Goal: Information Seeking & Learning: Check status

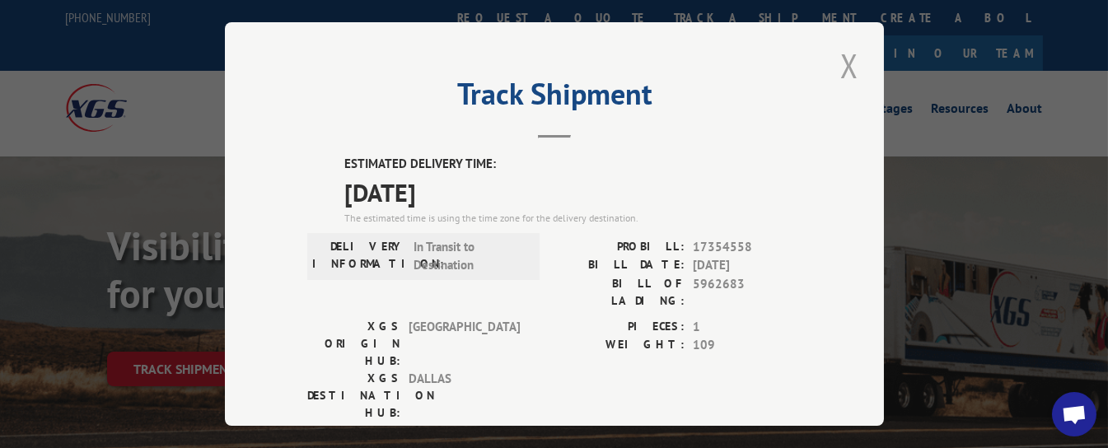
click at [846, 49] on button "Close modal" at bounding box center [849, 65] width 28 height 45
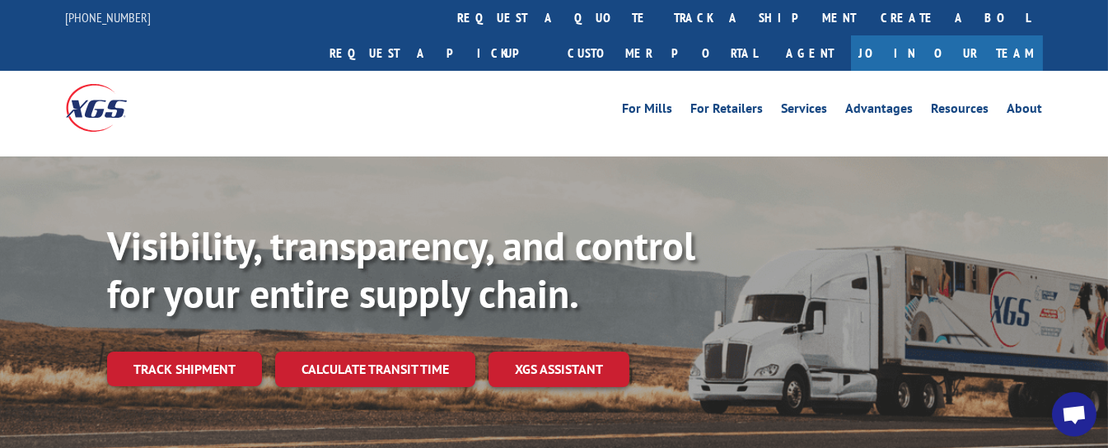
click at [662, 22] on link "track a shipment" at bounding box center [765, 17] width 207 height 35
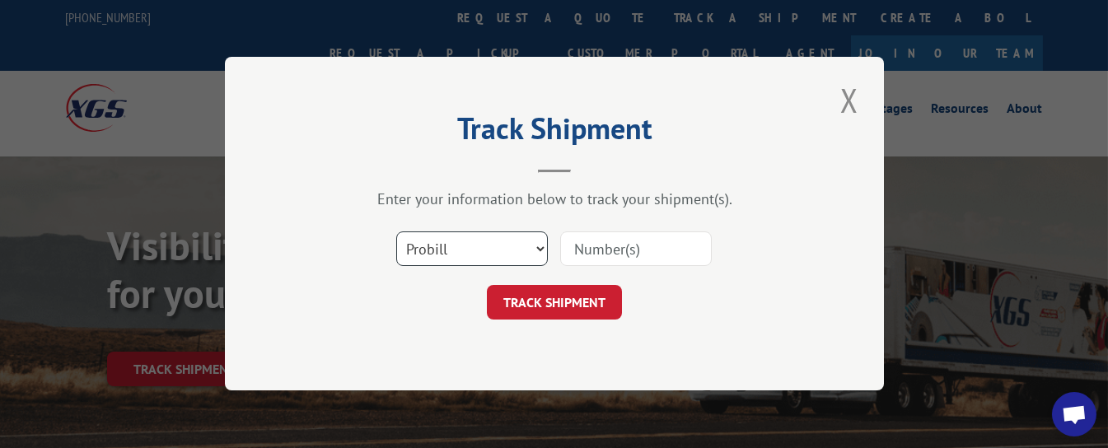
click at [446, 254] on select "Select category... Probill BOL PO" at bounding box center [472, 249] width 152 height 35
select select "bol"
click at [396, 232] on select "Select category... Probill BOL PO" at bounding box center [472, 249] width 152 height 35
click at [600, 252] on input at bounding box center [636, 249] width 152 height 35
type input "54388401"
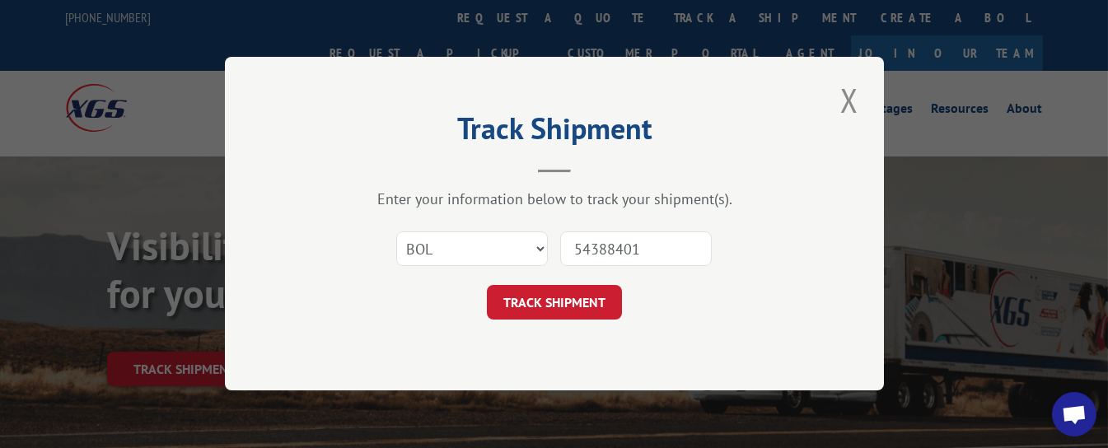
click button "TRACK SHIPMENT" at bounding box center [554, 303] width 135 height 35
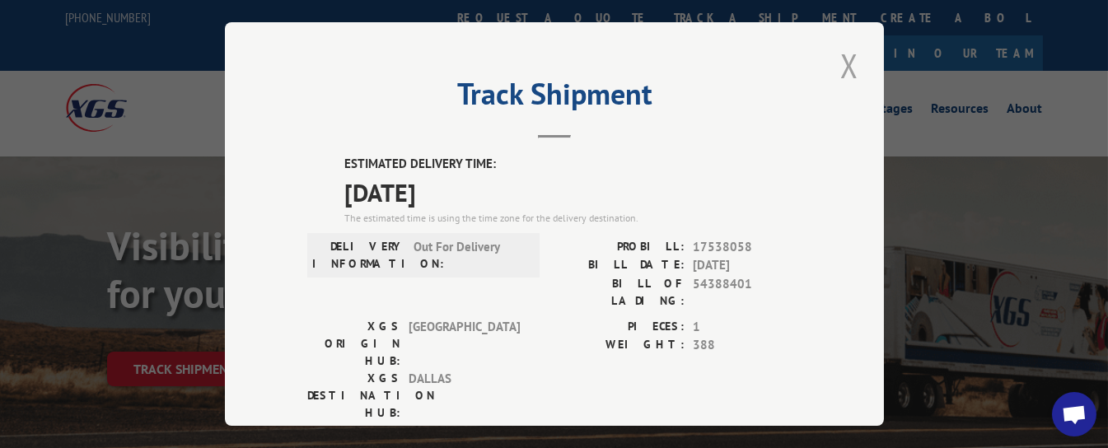
click at [848, 63] on button "Close modal" at bounding box center [849, 65] width 28 height 45
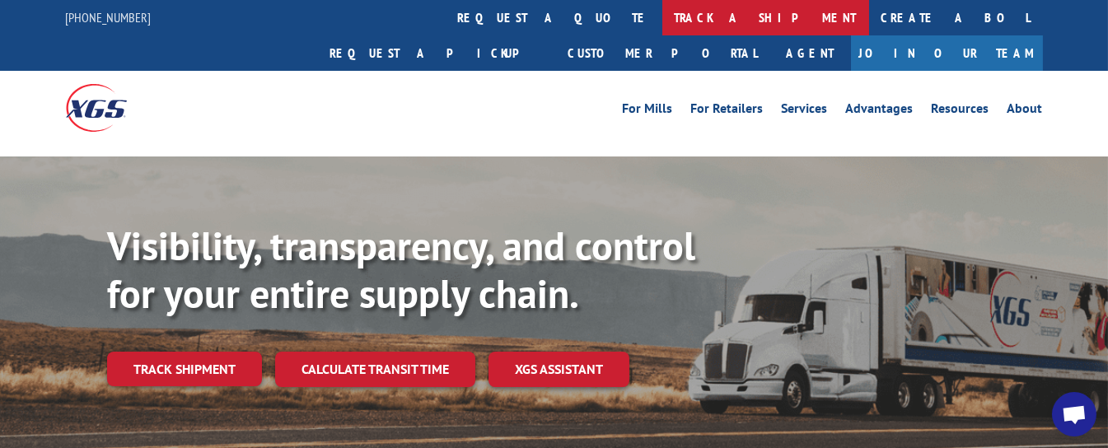
click at [662, 18] on link "track a shipment" at bounding box center [765, 17] width 207 height 35
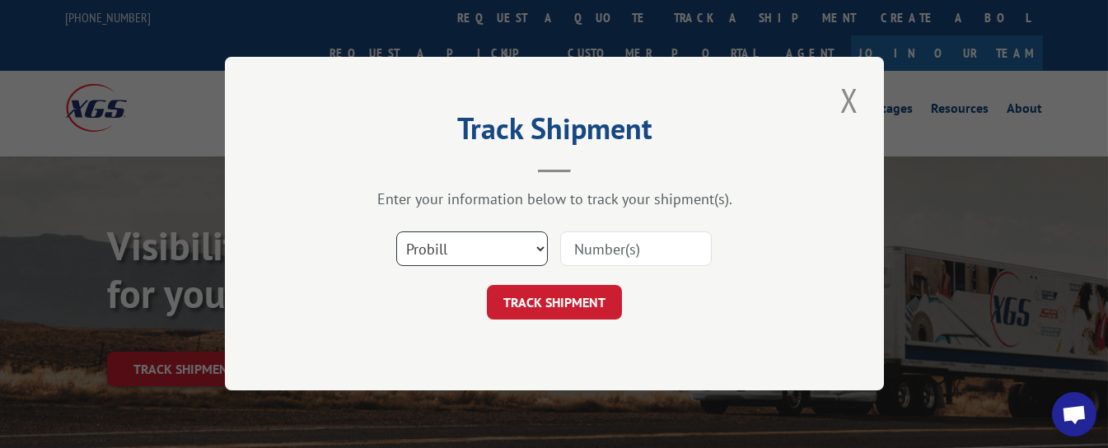
click at [438, 254] on select "Select category... Probill BOL PO" at bounding box center [472, 249] width 152 height 35
select select "bol"
click at [396, 232] on select "Select category... Probill BOL PO" at bounding box center [472, 249] width 152 height 35
click at [596, 256] on input at bounding box center [636, 249] width 152 height 35
type input "425163"
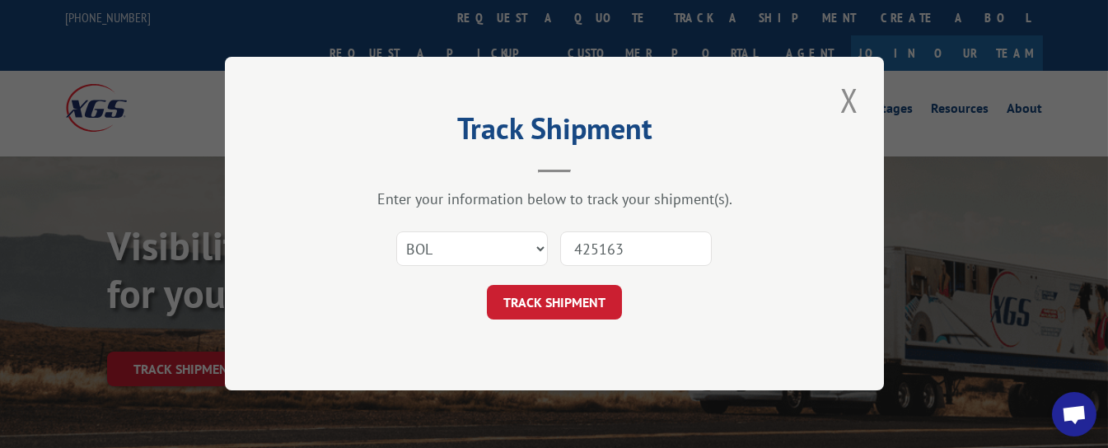
click button "TRACK SHIPMENT" at bounding box center [554, 303] width 135 height 35
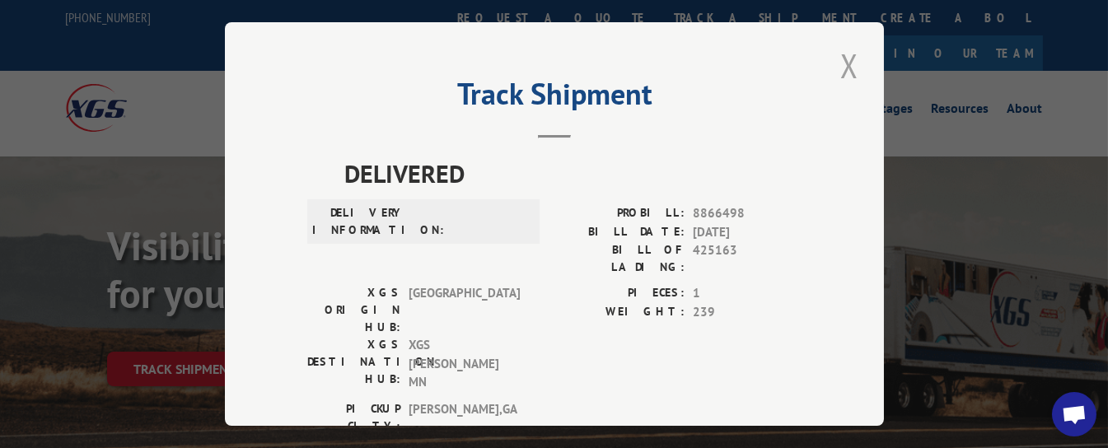
click at [835, 50] on button "Close modal" at bounding box center [849, 65] width 28 height 45
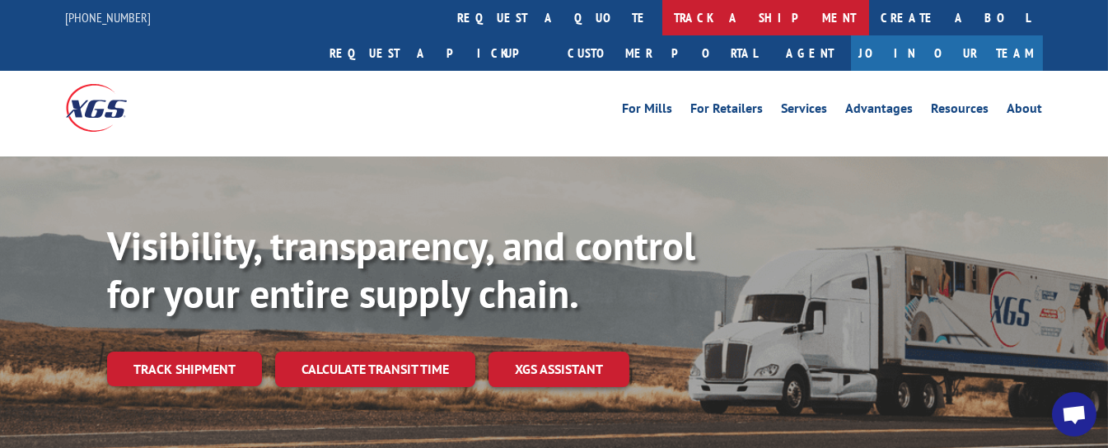
click at [662, 16] on link "track a shipment" at bounding box center [765, 17] width 207 height 35
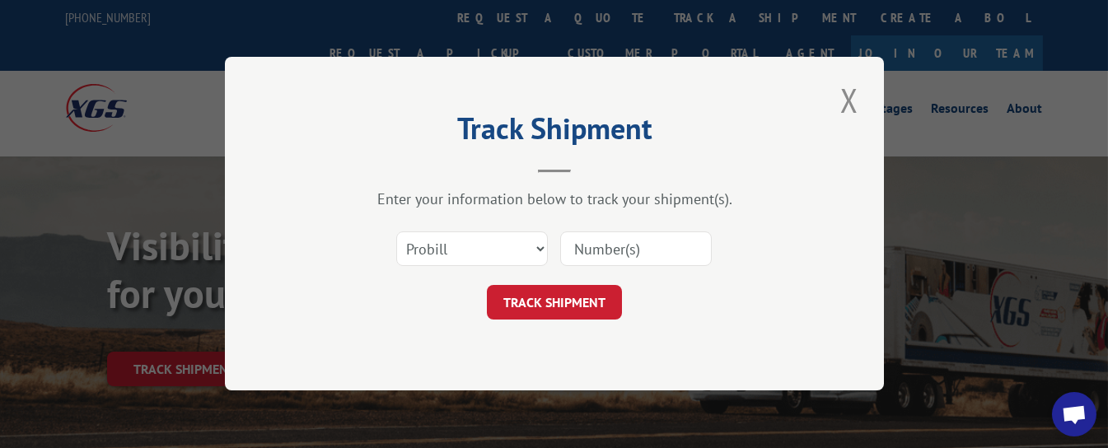
click at [597, 245] on input at bounding box center [636, 249] width 152 height 35
type input "17354558"
click button "TRACK SHIPMENT" at bounding box center [554, 303] width 135 height 35
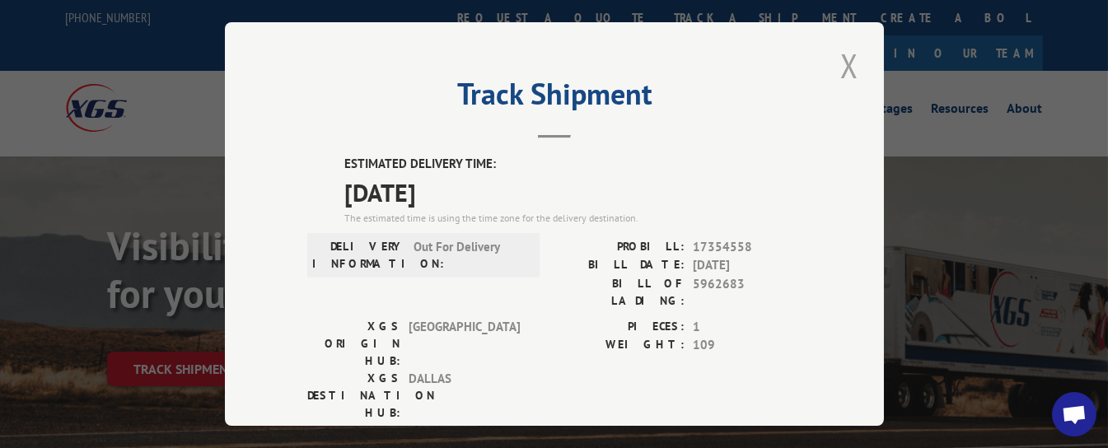
click at [839, 47] on button "Close modal" at bounding box center [849, 65] width 28 height 45
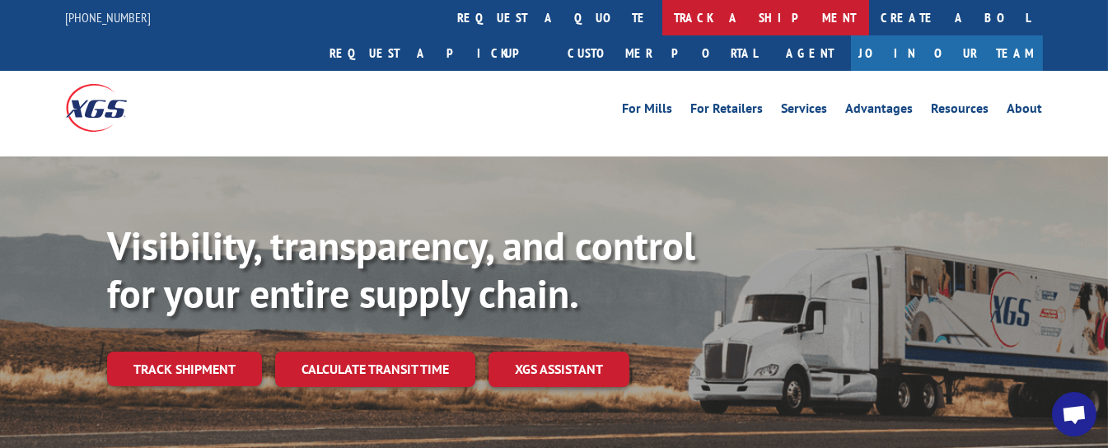
click at [662, 13] on link "track a shipment" at bounding box center [765, 17] width 207 height 35
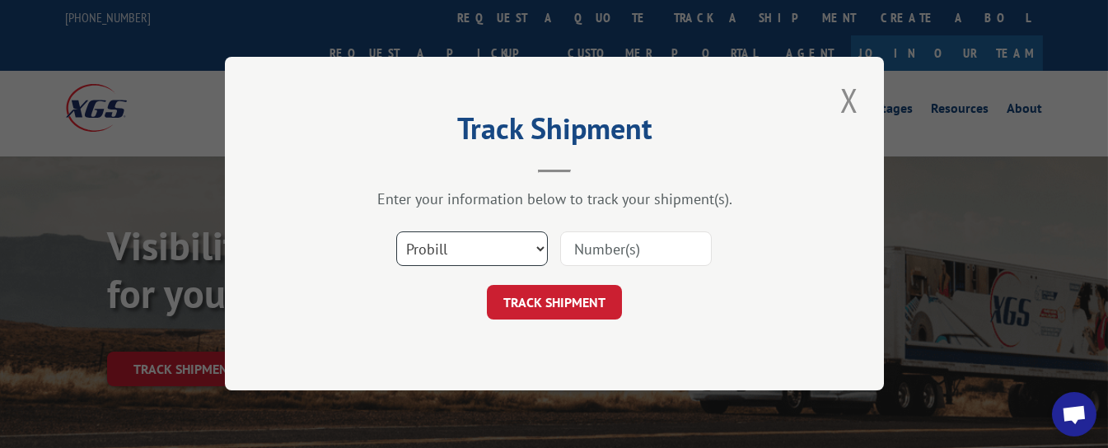
click at [511, 246] on select "Select category... Probill BOL PO" at bounding box center [472, 249] width 152 height 35
select select "bol"
click at [396, 232] on select "Select category... Probill BOL PO" at bounding box center [472, 249] width 152 height 35
click at [601, 254] on input at bounding box center [636, 249] width 152 height 35
type input "54389318"
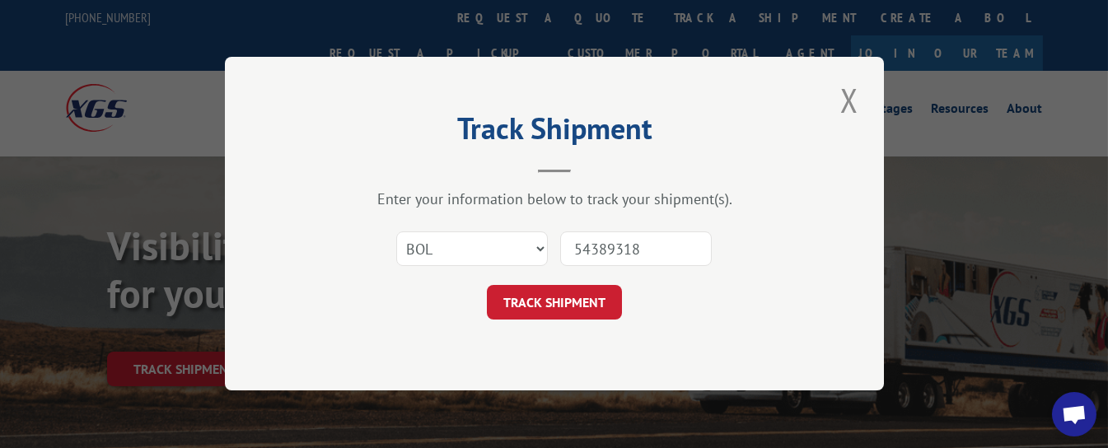
click button "TRACK SHIPMENT" at bounding box center [554, 303] width 135 height 35
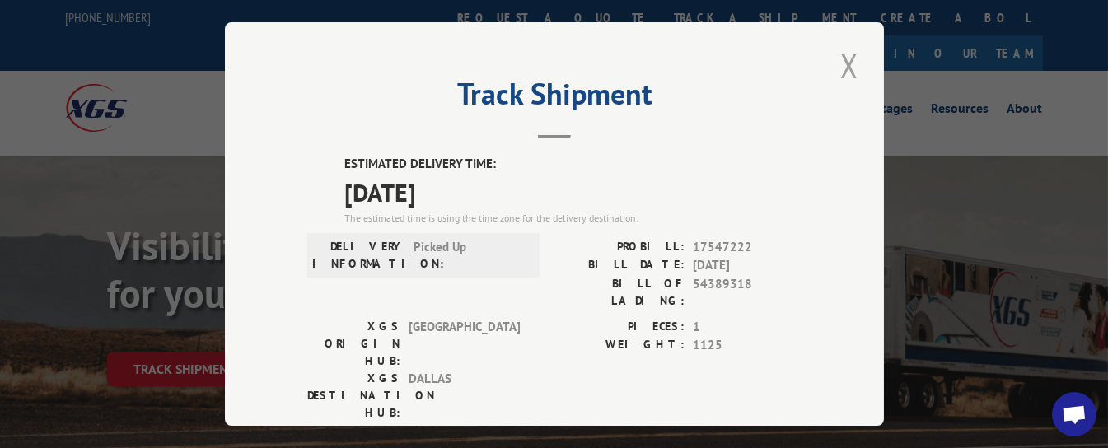
click at [839, 60] on button "Close modal" at bounding box center [849, 65] width 28 height 45
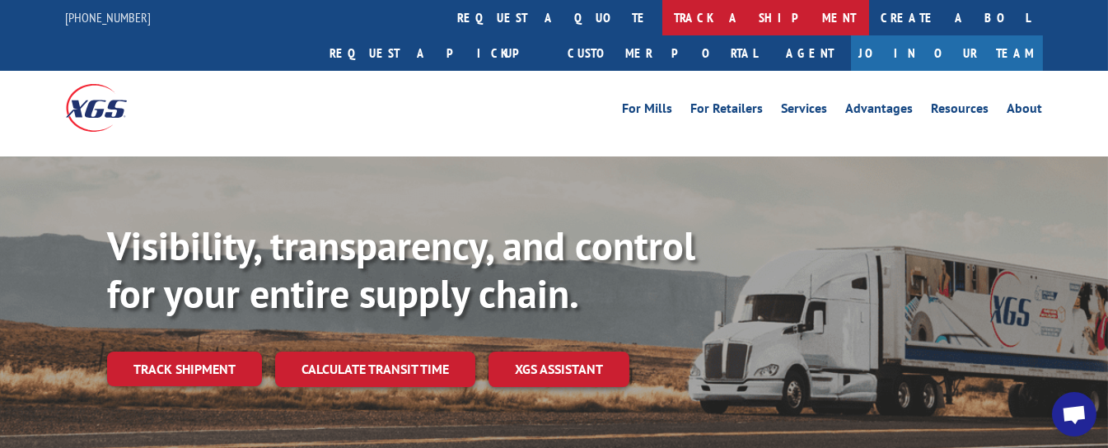
click at [662, 23] on link "track a shipment" at bounding box center [765, 17] width 207 height 35
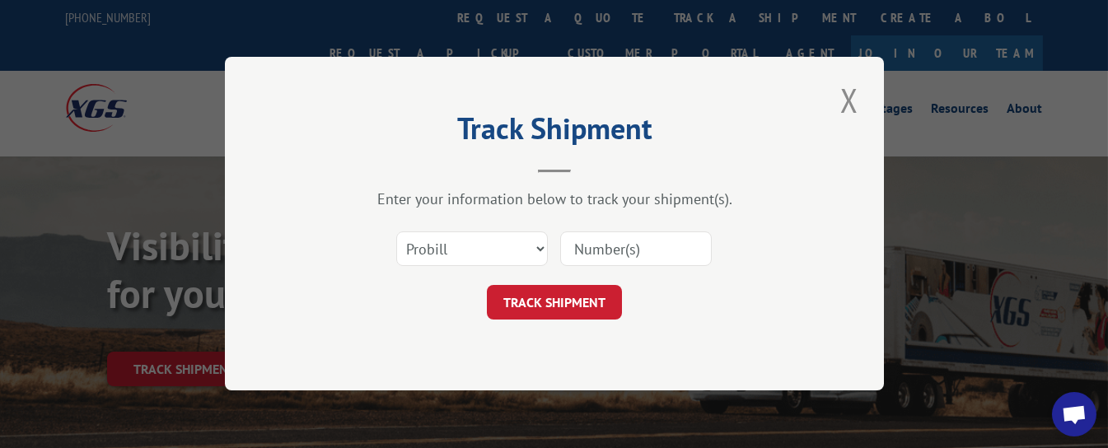
click at [638, 237] on input at bounding box center [636, 249] width 152 height 35
type input "17543383"
click button "TRACK SHIPMENT" at bounding box center [554, 303] width 135 height 35
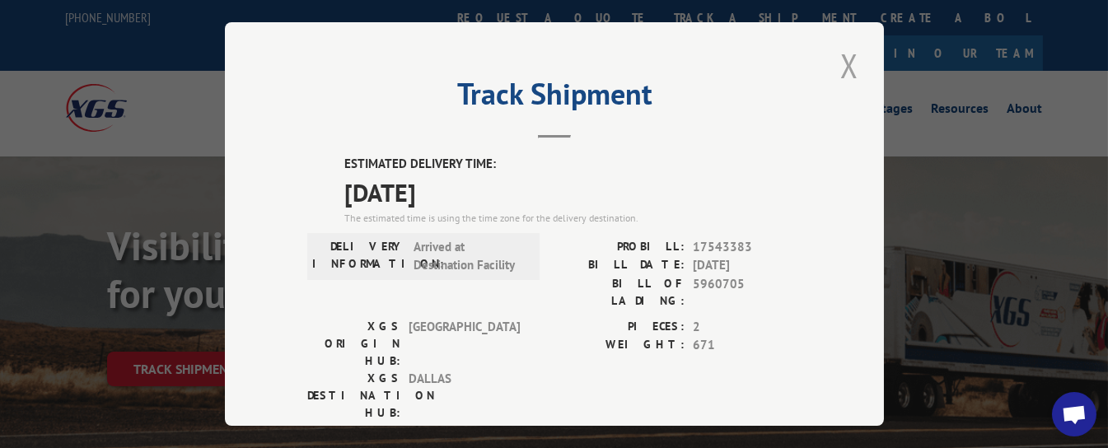
click at [841, 54] on button "Close modal" at bounding box center [849, 65] width 28 height 45
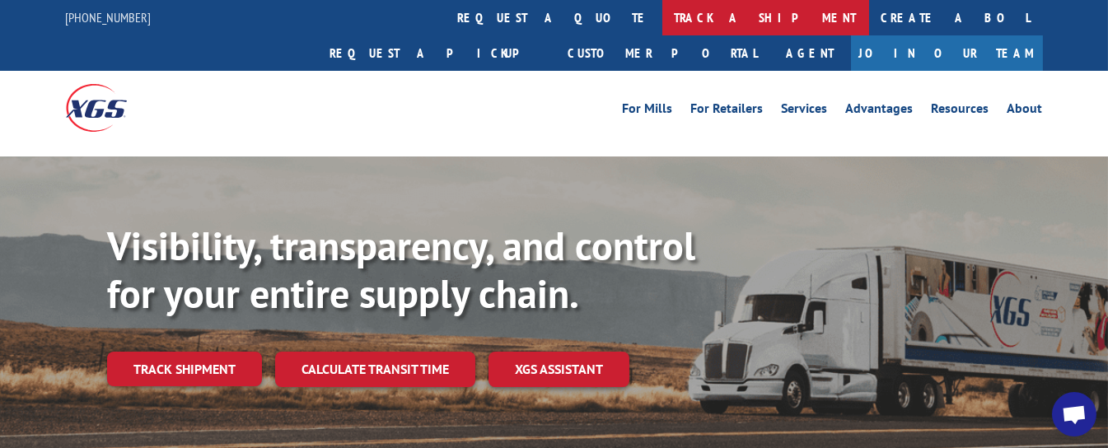
click at [662, 12] on link "track a shipment" at bounding box center [765, 17] width 207 height 35
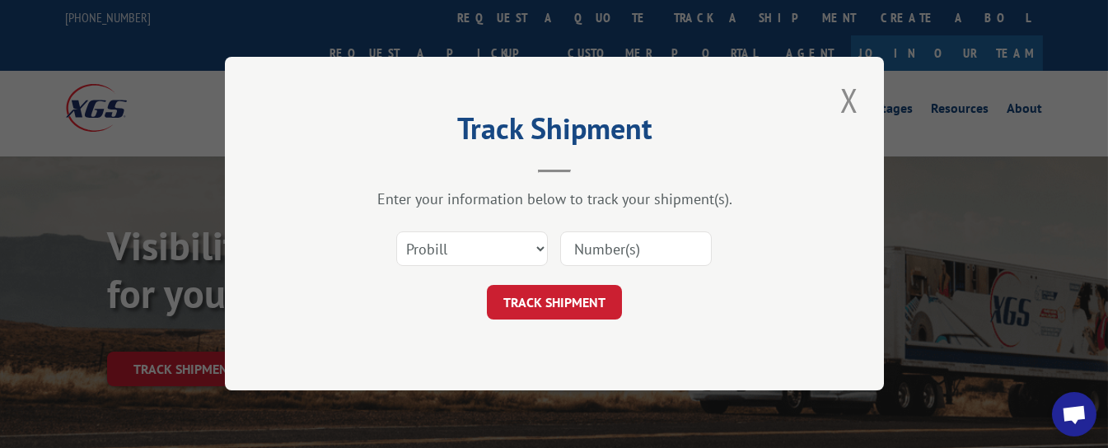
click at [602, 244] on input at bounding box center [636, 249] width 152 height 35
type input "17543026"
click button "TRACK SHIPMENT" at bounding box center [554, 303] width 135 height 35
